Goal: Transaction & Acquisition: Purchase product/service

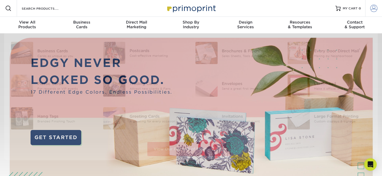
click at [376, 13] on link "Account" at bounding box center [373, 8] width 17 height 17
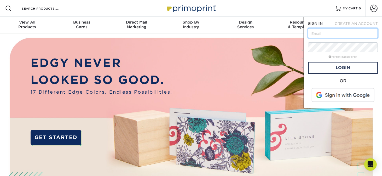
click at [332, 31] on input "text" at bounding box center [343, 33] width 70 height 10
type input "[PERSON_NAME][EMAIL_ADDRESS][DOMAIN_NAME]"
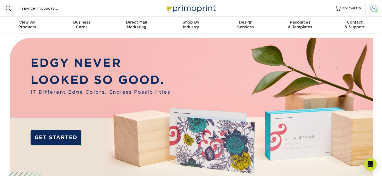
click at [371, 10] on span at bounding box center [373, 8] width 7 height 7
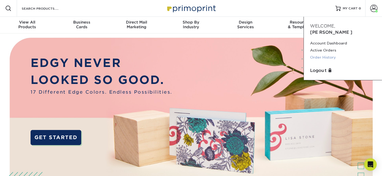
click at [323, 54] on link "Order History" at bounding box center [343, 57] width 66 height 7
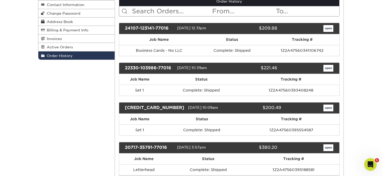
scroll to position [78, 0]
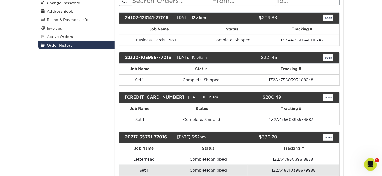
click at [317, 59] on div "open" at bounding box center [309, 57] width 56 height 7
click at [327, 57] on link "open" at bounding box center [328, 57] width 10 height 7
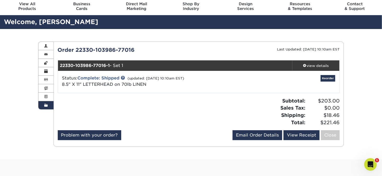
scroll to position [26, 0]
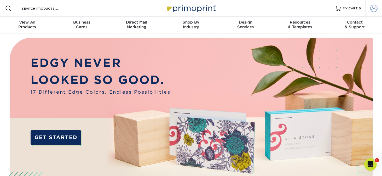
click at [381, 9] on link "Account" at bounding box center [373, 8] width 17 height 17
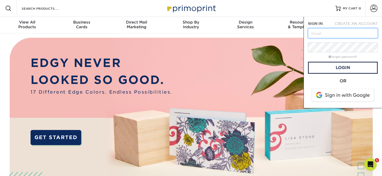
click at [337, 36] on input "text" at bounding box center [343, 33] width 70 height 10
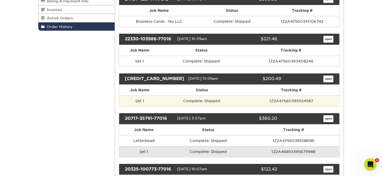
scroll to position [104, 0]
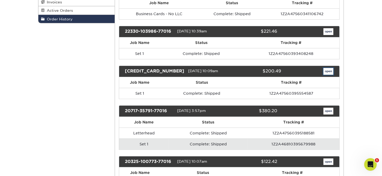
click at [329, 70] on link "open" at bounding box center [328, 71] width 10 height 7
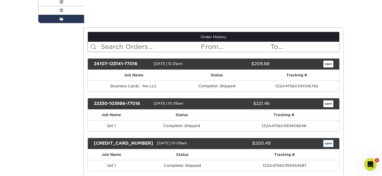
scroll to position [0, 0]
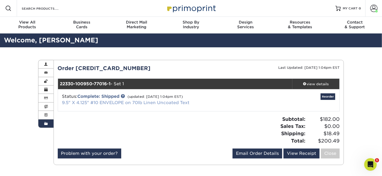
click at [158, 103] on link "9.5" X 4.125" #10 ENVELOPE on 70lb Linen Uncoated Text" at bounding box center [125, 102] width 127 height 5
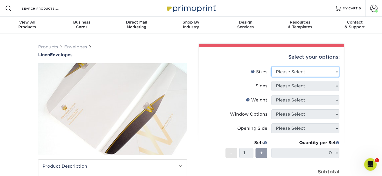
click at [279, 71] on select "Please Select 8.875" x 3.875" 4.125" x 9.5" 5.25" x 7.25" 9" x 12"" at bounding box center [305, 72] width 68 height 10
select select "4.12x9.50"
click at [271, 67] on select "Please Select 8.875" x 3.875" 4.125" x 9.5" 5.25" x 7.25" 9" x 12"" at bounding box center [305, 72] width 68 height 10
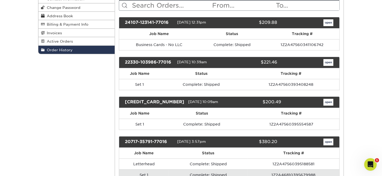
scroll to position [78, 0]
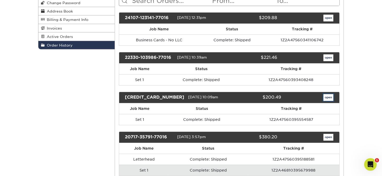
click at [328, 98] on link "open" at bounding box center [328, 97] width 10 height 7
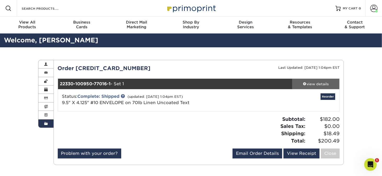
click at [325, 85] on div "view details" at bounding box center [315, 83] width 47 height 5
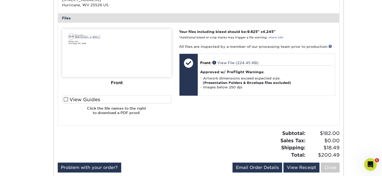
scroll to position [183, 0]
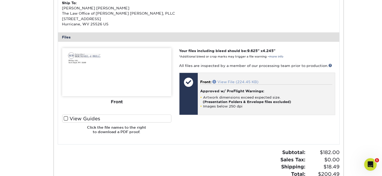
click at [220, 81] on link "View File (224.45 KB)" at bounding box center [235, 82] width 46 height 4
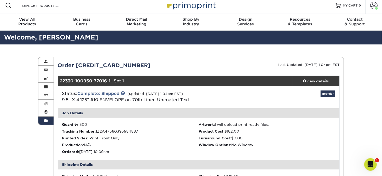
scroll to position [0, 0]
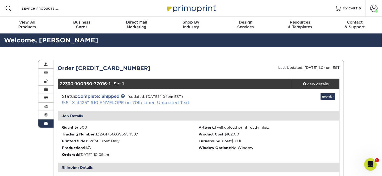
click at [117, 102] on link "9.5" X 4.125" #10 ENVELOPE on 70lb Linen Uncoated Text" at bounding box center [125, 102] width 127 height 5
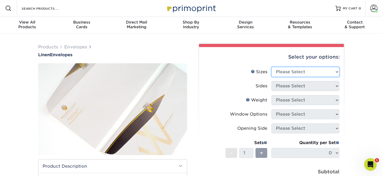
click at [289, 72] on select "Please Select 8.875" x 3.875" 4.125" x 9.5" 5.25" x 7.25" 9" x 12"" at bounding box center [305, 72] width 68 height 10
select select "4.12x9.50"
click at [271, 67] on select "Please Select 8.875" x 3.875" 4.125" x 9.5" 5.25" x 7.25" 9" x 12"" at bounding box center [305, 72] width 68 height 10
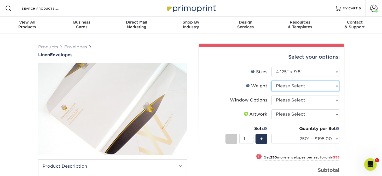
click at [282, 87] on select "Please Select 70LB" at bounding box center [305, 86] width 68 height 10
select select "70LB"
click at [271, 81] on select "Please Select 70LB" at bounding box center [305, 86] width 68 height 10
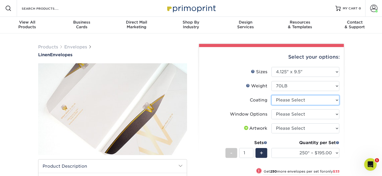
click at [291, 100] on select at bounding box center [305, 100] width 68 height 10
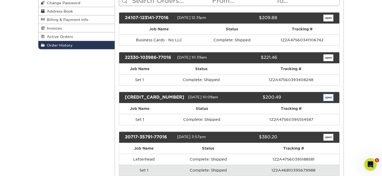
click at [327, 96] on link "open" at bounding box center [328, 97] width 10 height 7
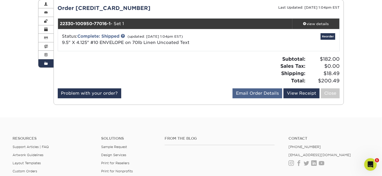
scroll to position [52, 0]
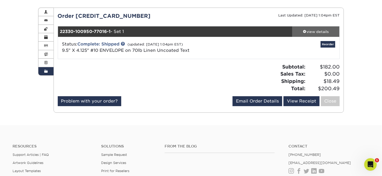
click at [313, 32] on div "view details" at bounding box center [315, 31] width 47 height 5
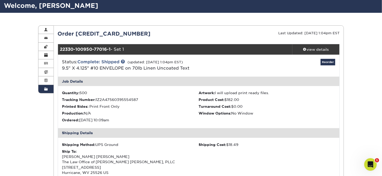
scroll to position [26, 0]
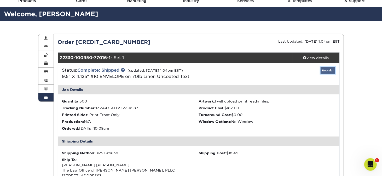
click at [327, 72] on link "Reorder" at bounding box center [327, 70] width 15 height 7
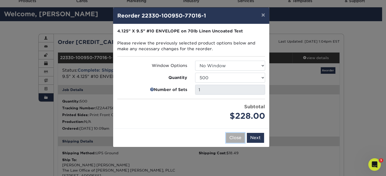
click at [232, 135] on button "Close" at bounding box center [235, 138] width 19 height 10
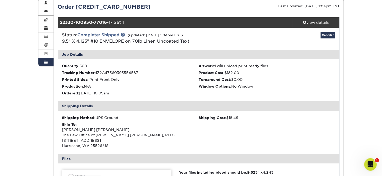
scroll to position [52, 0]
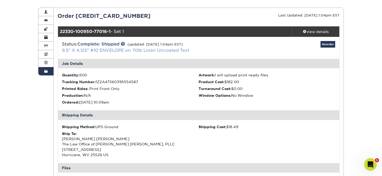
click at [114, 50] on link "9.5" X 4.125" #10 ENVELOPE on 70lb Linen Uncoated Text" at bounding box center [125, 50] width 127 height 5
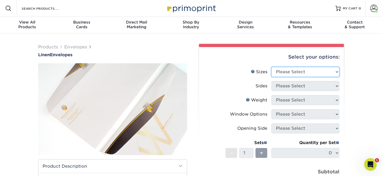
drag, startPoint x: 288, startPoint y: 71, endPoint x: 286, endPoint y: 76, distance: 4.7
click at [288, 71] on select "Please Select 8.875" x 3.875" 4.125" x 9.5" 5.25" x 7.25" 9" x 12"" at bounding box center [305, 72] width 68 height 10
select select "4.12x9.50"
click at [271, 67] on select "Please Select 8.875" x 3.875" 4.125" x 9.5" 5.25" x 7.25" 9" x 12"" at bounding box center [305, 72] width 68 height 10
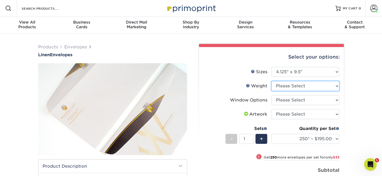
click at [291, 86] on select "Please Select 70LB" at bounding box center [305, 86] width 68 height 10
select select "70LB"
click at [271, 81] on select "Please Select 70LB" at bounding box center [305, 86] width 68 height 10
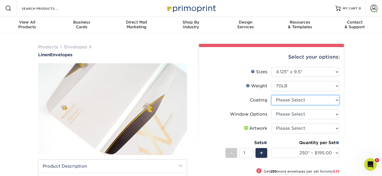
click at [286, 101] on select at bounding box center [305, 100] width 68 height 10
select select "3e7618de-abca-4bda-9f97-8b9129e913d8"
click at [271, 95] on select at bounding box center [305, 100] width 68 height 10
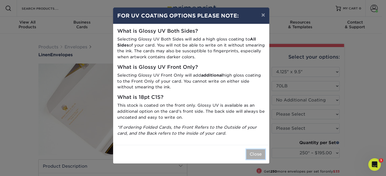
drag, startPoint x: 260, startPoint y: 154, endPoint x: 257, endPoint y: 149, distance: 5.6
click at [260, 154] on button "Close" at bounding box center [255, 154] width 19 height 10
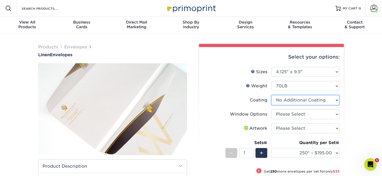
click at [293, 98] on select at bounding box center [305, 100] width 68 height 10
click at [296, 98] on select at bounding box center [305, 100] width 68 height 10
click at [271, 95] on select at bounding box center [305, 100] width 68 height 10
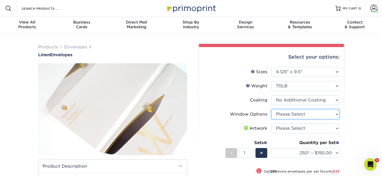
click at [289, 114] on select "Please Select No Window Window (Left Side)" at bounding box center [305, 114] width 68 height 10
select select "1f9e9f9f-4237-4243-ba79-49052844f6e6"
click at [271, 109] on select "Please Select No Window Window (Left Side)" at bounding box center [305, 114] width 68 height 10
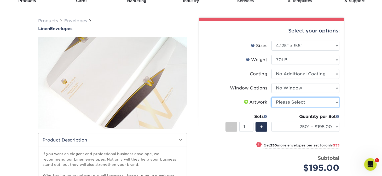
click at [288, 104] on select "Please Select I will upload files I need a design - $50" at bounding box center [305, 102] width 68 height 10
select select "upload"
click at [271, 97] on select "Please Select I will upload files I need a design - $50" at bounding box center [305, 102] width 68 height 10
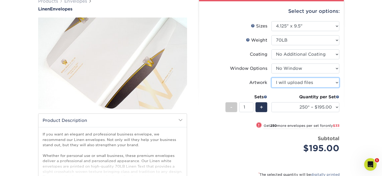
scroll to position [52, 0]
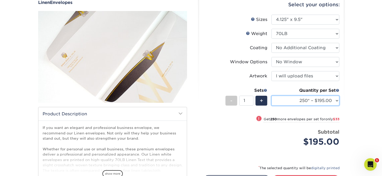
click at [324, 102] on select "250* – $195.00 500 – $228.00 1000 – $276.00 2500 – $450.00 5000 – $690.00 10000…" at bounding box center [305, 101] width 68 height 10
select select "1000 – $276.00"
click at [271, 96] on select "250* – $195.00 500 – $228.00 1000 – $276.00 2500 – $450.00 5000 – $690.00 10000…" at bounding box center [305, 101] width 68 height 10
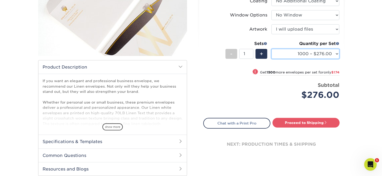
scroll to position [104, 0]
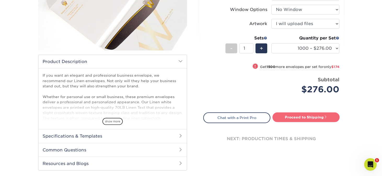
click at [308, 116] on link "Proceed to Shipping" at bounding box center [305, 116] width 67 height 9
type input "Set 1"
select select "d11df5e6-420f-4034-a663-9f42c38169b7"
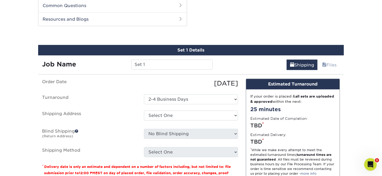
scroll to position [275, 0]
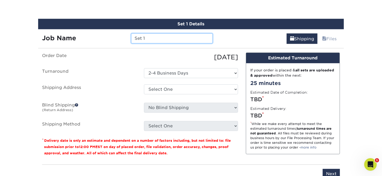
drag, startPoint x: 155, startPoint y: 40, endPoint x: 64, endPoint y: 40, distance: 90.3
click at [64, 40] on div "Job Name Set 1" at bounding box center [127, 38] width 178 height 10
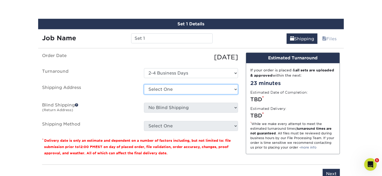
click at [157, 87] on select "Select One Home Michael J Bell- Update MIll Street address Shipping Address + A…" at bounding box center [191, 89] width 94 height 10
select select "286345"
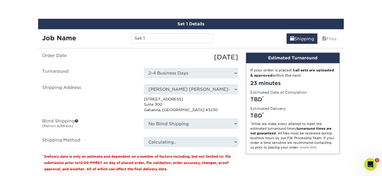
scroll to position [301, 0]
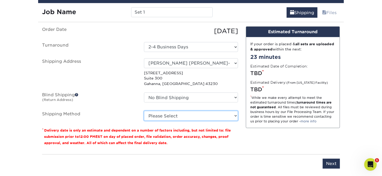
click at [151, 113] on select "Please Select Ground Shipping (+$18.42) 3 Day Shipping Service (+$22.37) 2 Day …" at bounding box center [191, 116] width 94 height 10
select select "03"
click at [144, 111] on select "Please Select Ground Shipping (+$18.42) 3 Day Shipping Service (+$22.37) 2 Day …" at bounding box center [191, 116] width 94 height 10
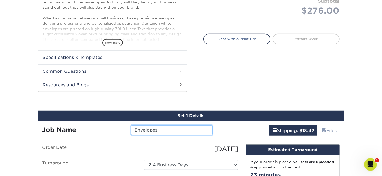
scroll to position [196, 0]
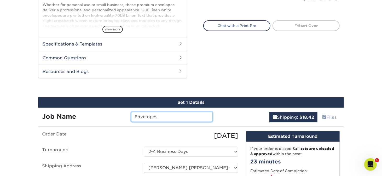
click at [168, 116] on input "Envelopes" at bounding box center [171, 117] width 81 height 10
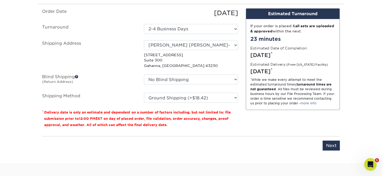
scroll to position [275, 0]
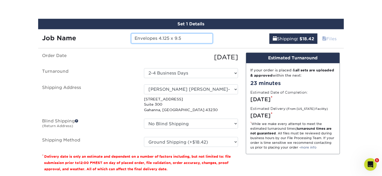
type input "Envelopes 4.125 x 9.5"
click at [330, 40] on link "Files" at bounding box center [328, 38] width 21 height 10
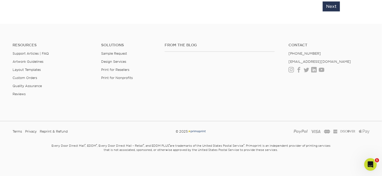
scroll to position [379, 0]
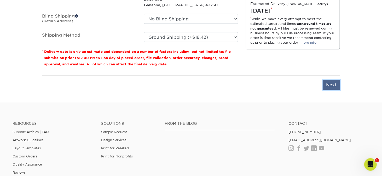
click at [329, 84] on input "Next" at bounding box center [330, 85] width 17 height 10
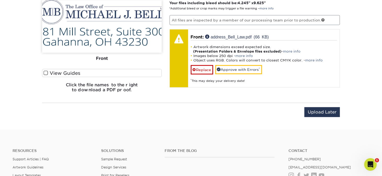
scroll to position [301, 0]
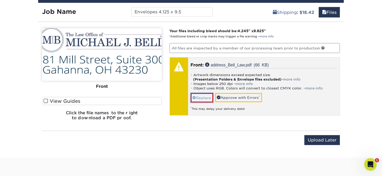
click at [197, 98] on link "Replace" at bounding box center [202, 97] width 22 height 9
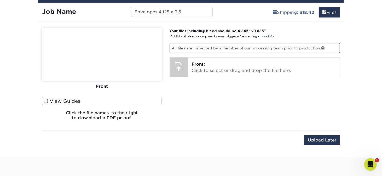
scroll to position [275, 0]
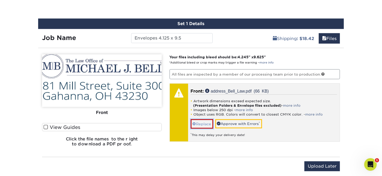
click at [200, 121] on link "Replace" at bounding box center [202, 123] width 22 height 9
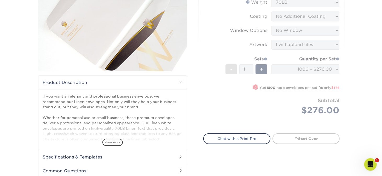
scroll to position [104, 0]
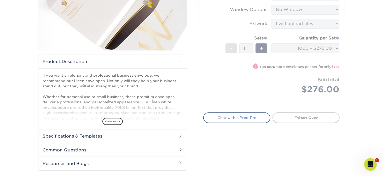
click at [242, 118] on link "Chat with a Print Pro" at bounding box center [236, 117] width 67 height 10
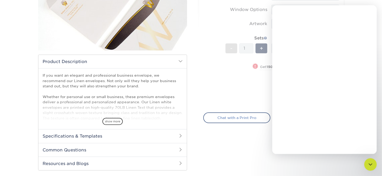
scroll to position [0, 0]
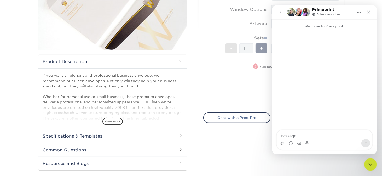
click at [292, 135] on textarea "Message…" at bounding box center [324, 134] width 96 height 9
type textarea "I"
click at [250, 86] on form "Sizes Help Sizes Please Select 8.875" x 3.875" 4.125" x 9.5" 5.25" x 7.25" 9" x…" at bounding box center [271, 34] width 136 height 144
click at [294, 137] on textarea "Message…" at bounding box center [324, 134] width 96 height 9
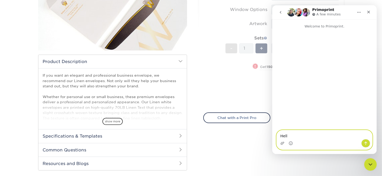
type textarea "Hello"
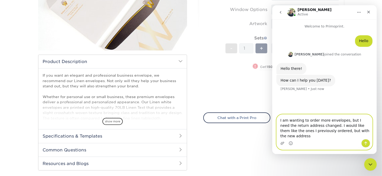
type textarea "I am wanting to order more envelopes, but I need the return address changed. I …"
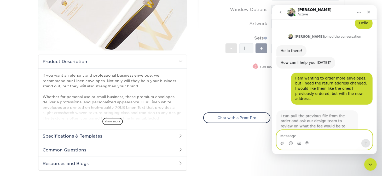
scroll to position [29, 0]
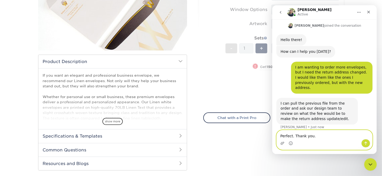
type textarea "Perfect. Thank you."
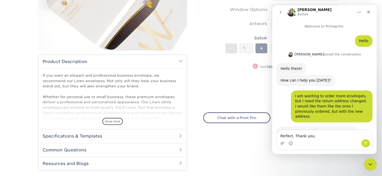
drag, startPoint x: 333, startPoint y: 25, endPoint x: 327, endPoint y: 7, distance: 19.4
click at [334, 12] on div "Irene Active" at bounding box center [320, 12] width 66 height 9
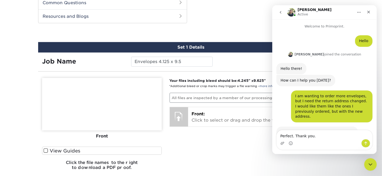
scroll to position [261, 0]
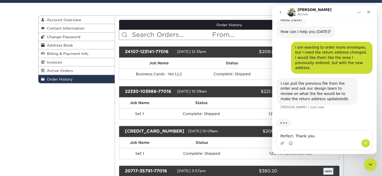
scroll to position [52, 0]
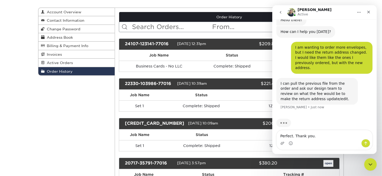
drag, startPoint x: 173, startPoint y: 121, endPoint x: 125, endPoint y: 121, distance: 47.2
click at [125, 121] on div "[CREDIT_CARD_NUMBER]" at bounding box center [154, 123] width 67 height 7
copy div "[CREDIT_CARD_NUMBER]"
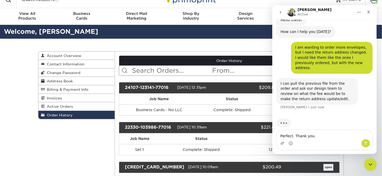
scroll to position [0, 0]
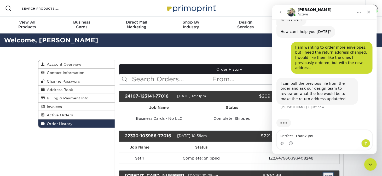
click at [329, 172] on link "open" at bounding box center [328, 175] width 10 height 7
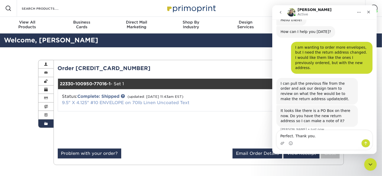
scroll to position [51, 0]
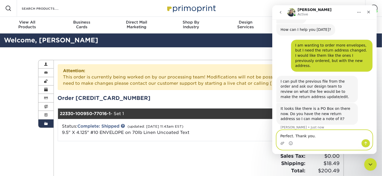
click at [300, 135] on textarea "Perfect. Thank you." at bounding box center [324, 134] width 96 height 9
drag, startPoint x: 311, startPoint y: 136, endPoint x: 209, endPoint y: 136, distance: 101.8
click at [272, 136] on html "[PERSON_NAME] Active Welcome to Primoprint. Hello [PERSON_NAME] • 3m ago [PERSO…" at bounding box center [324, 79] width 104 height 149
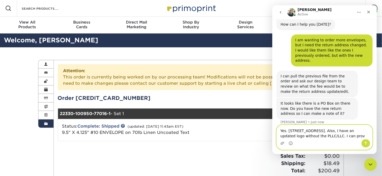
scroll to position [61, 0]
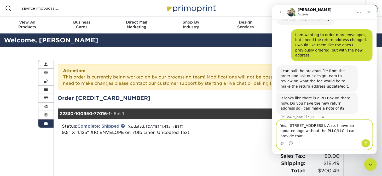
type textarea "Yes. [STREET_ADDRESS]. Also, I have an updated logo without the PLLC/LLC. I can…"
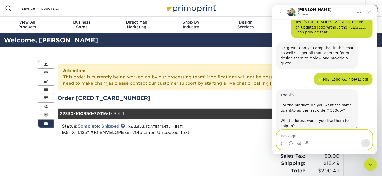
scroll to position [165, 0]
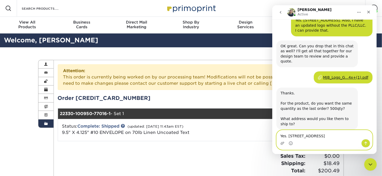
type textarea "Yes. [STREET_ADDRESS]"
click at [367, 143] on icon "Send a message…" at bounding box center [365, 143] width 4 height 4
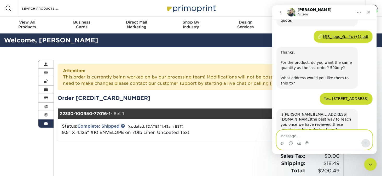
scroll to position [211, 0]
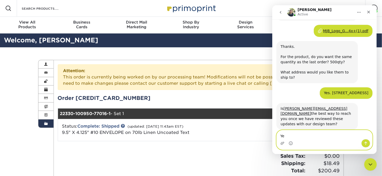
type textarea "Yes"
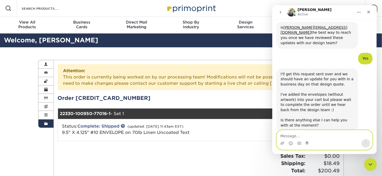
scroll to position [293, 0]
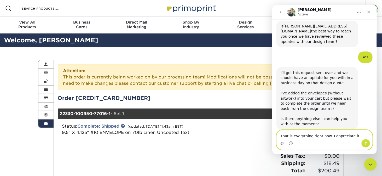
type textarea "That is everything right now. I appreciate it."
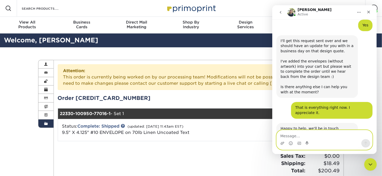
scroll to position [324, 0]
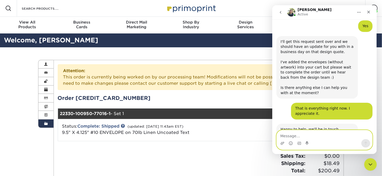
click at [325, 136] on textarea "Message…" at bounding box center [324, 134] width 96 height 9
type textarea "Perfect."
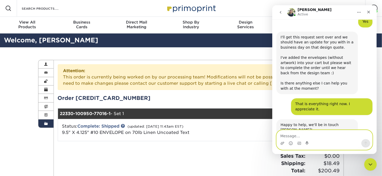
scroll to position [340, 0]
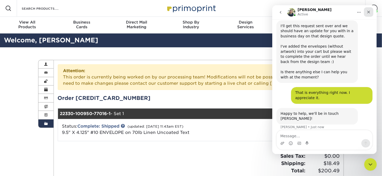
click at [368, 12] on icon "Close" at bounding box center [368, 12] width 3 height 3
